Goal: Task Accomplishment & Management: Complete application form

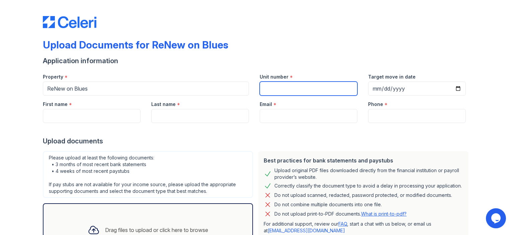
click at [300, 93] on input "Unit number" at bounding box center [309, 89] width 98 height 14
type input "2"
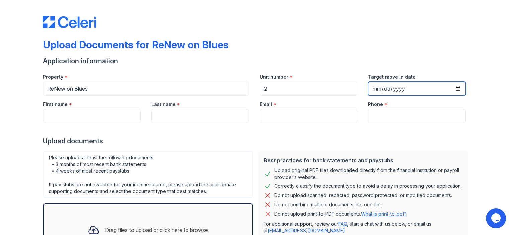
click at [416, 87] on input "Target move in date" at bounding box center [417, 89] width 98 height 14
type input "[DATE]"
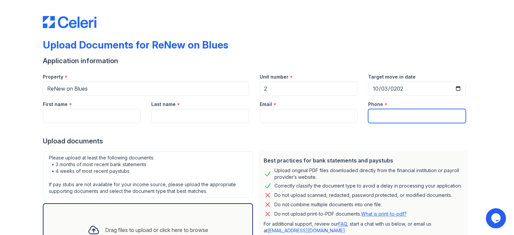
click at [382, 115] on input "Phone" at bounding box center [417, 116] width 98 height 14
type input "3143041577"
type input "[PERSON_NAME]"
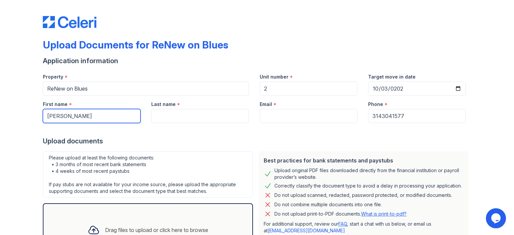
type input "[PERSON_NAME]"
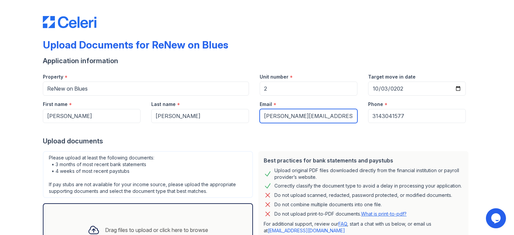
click at [340, 115] on input "[PERSON_NAME][EMAIL_ADDRESS][DOMAIN_NAME]" at bounding box center [309, 116] width 98 height 14
type input "[EMAIL_ADDRESS][DOMAIN_NAME]"
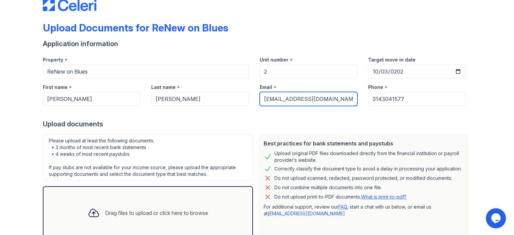
scroll to position [63, 0]
